Goal: Entertainment & Leisure: Consume media (video, audio)

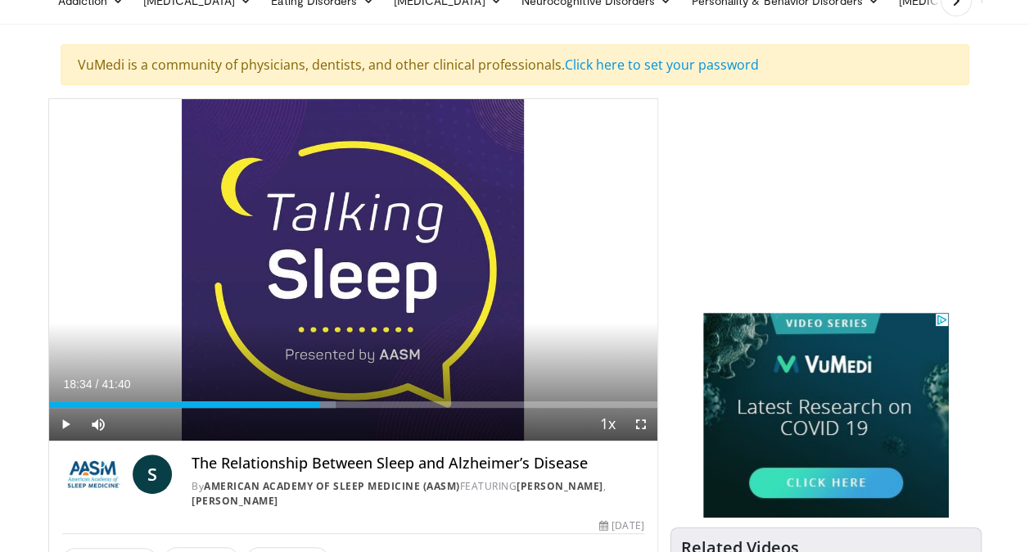
click at [67, 423] on span "Video Player" at bounding box center [65, 424] width 33 height 33
click at [64, 423] on span "Video Player" at bounding box center [65, 424] width 33 height 33
